Goal: Find specific page/section: Find specific page/section

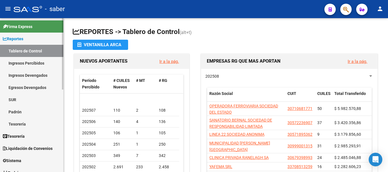
scroll to position [57, 0]
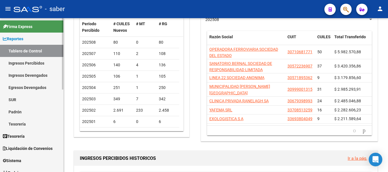
click at [17, 63] on link "Ingresos Percibidos" at bounding box center [31, 63] width 63 height 12
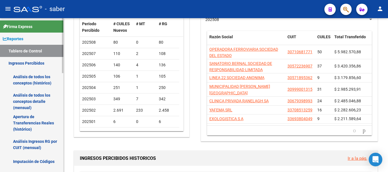
click at [37, 76] on link "Análisis de todos los conceptos (histórico)" at bounding box center [31, 80] width 63 height 22
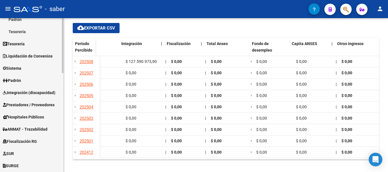
scroll to position [199, 0]
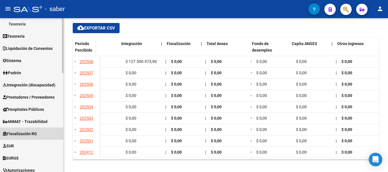
click at [21, 135] on span "Fiscalización RG" at bounding box center [20, 134] width 34 height 6
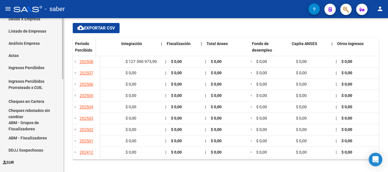
scroll to position [114, 0]
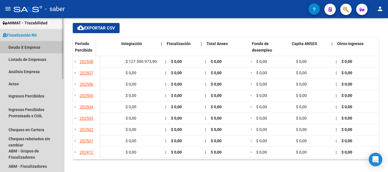
click at [14, 45] on link "Deuda X Empresa" at bounding box center [31, 47] width 63 height 12
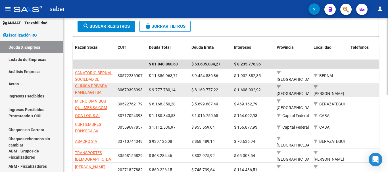
scroll to position [114, 0]
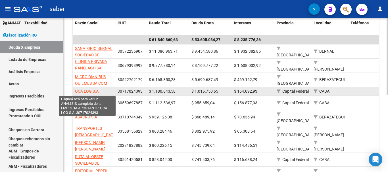
click at [92, 92] on span "OCA LOG S.A." at bounding box center [87, 91] width 25 height 5
type textarea "30717024393"
